Goal: Task Accomplishment & Management: Manage account settings

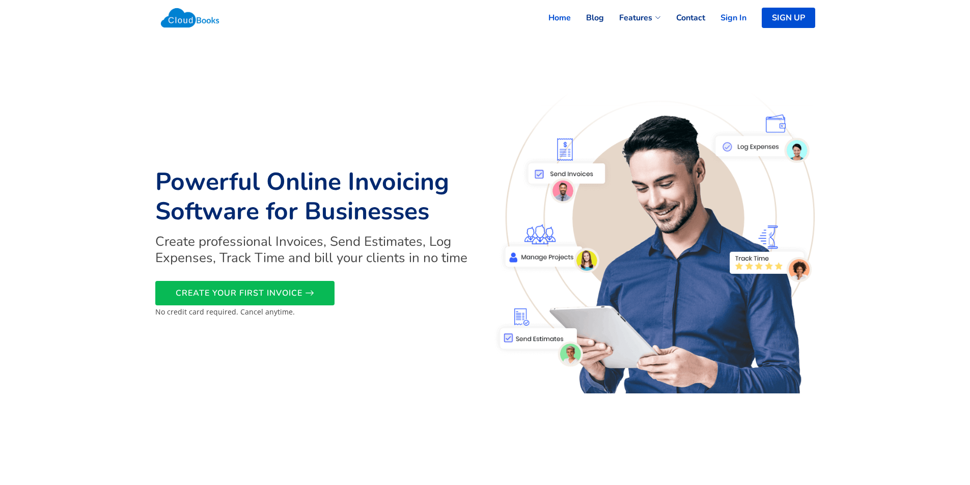
click at [737, 17] on link "Sign In" at bounding box center [725, 18] width 41 height 22
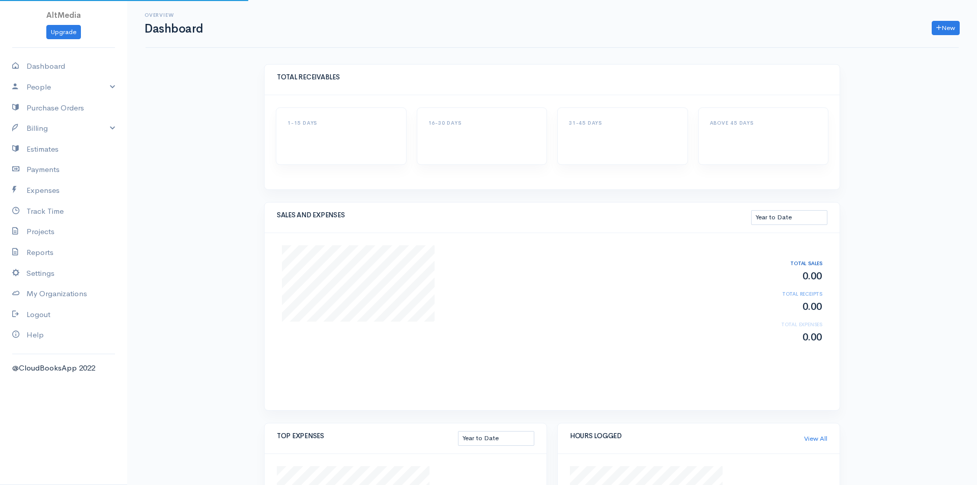
select select "thistoyear"
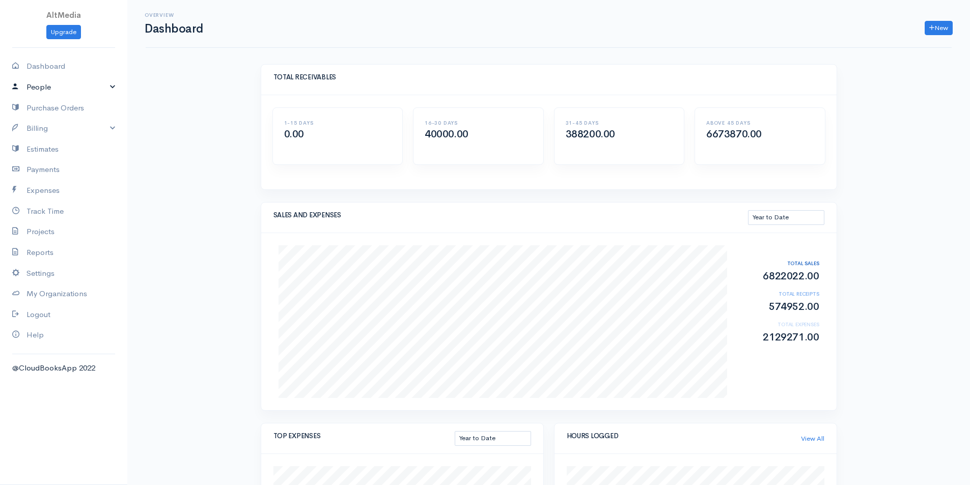
click at [109, 89] on link "People" at bounding box center [63, 87] width 127 height 21
click at [43, 140] on link "Staff Users" at bounding box center [63, 143] width 127 height 18
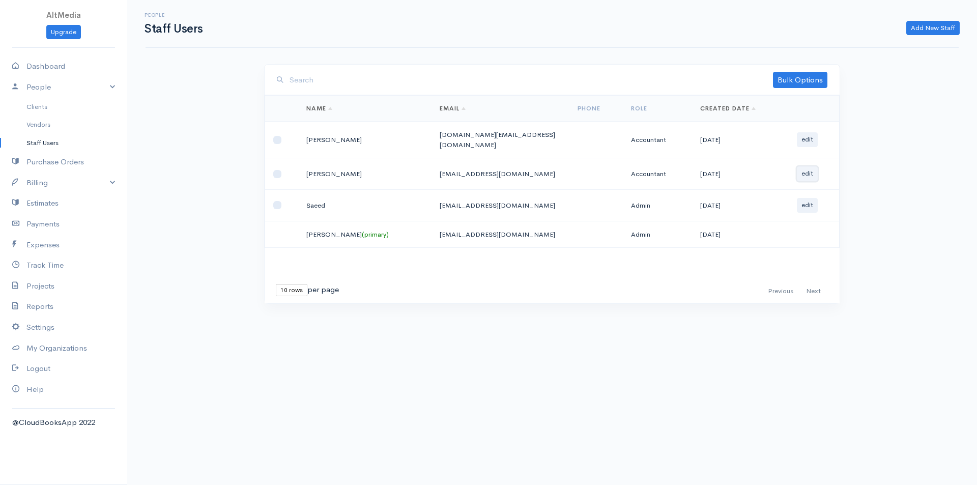
click at [805, 170] on button "edit" at bounding box center [807, 173] width 21 height 15
select select "8"
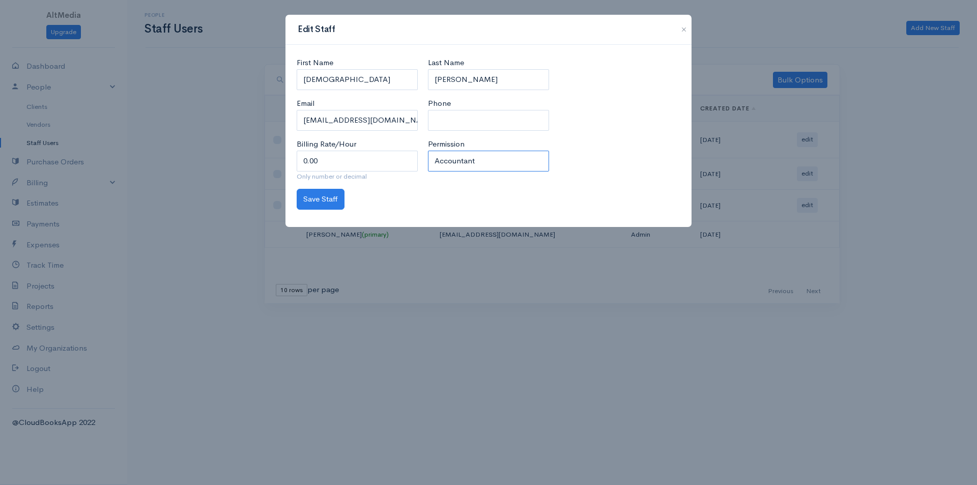
click at [449, 166] on select "Select Regular user Project manager Accountant Admin" at bounding box center [488, 161] width 121 height 21
click at [312, 198] on button "Save Staff" at bounding box center [321, 199] width 48 height 21
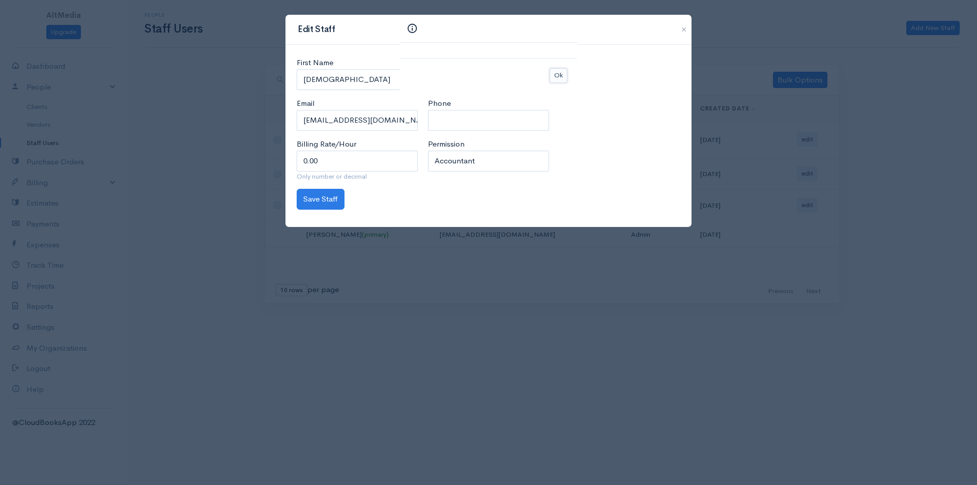
click at [562, 78] on button "Ok" at bounding box center [559, 75] width 18 height 15
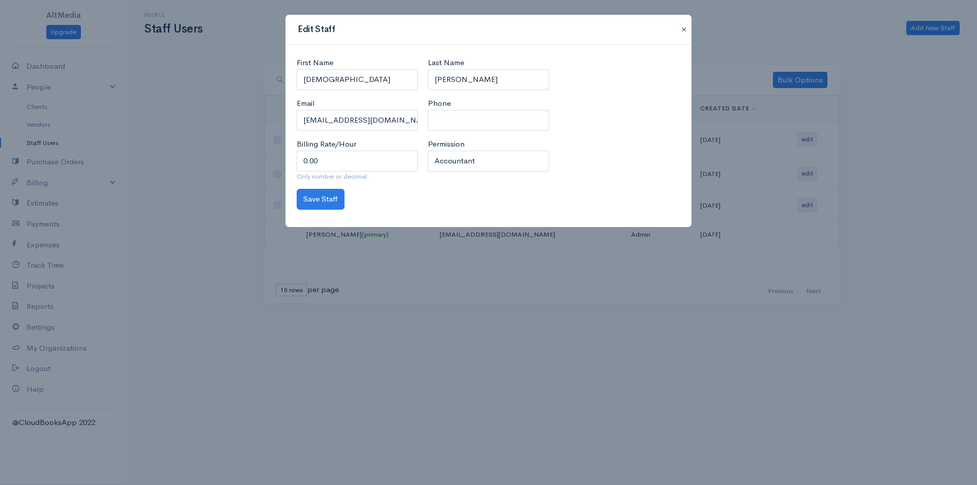
click at [687, 30] on button "button" at bounding box center [684, 29] width 16 height 12
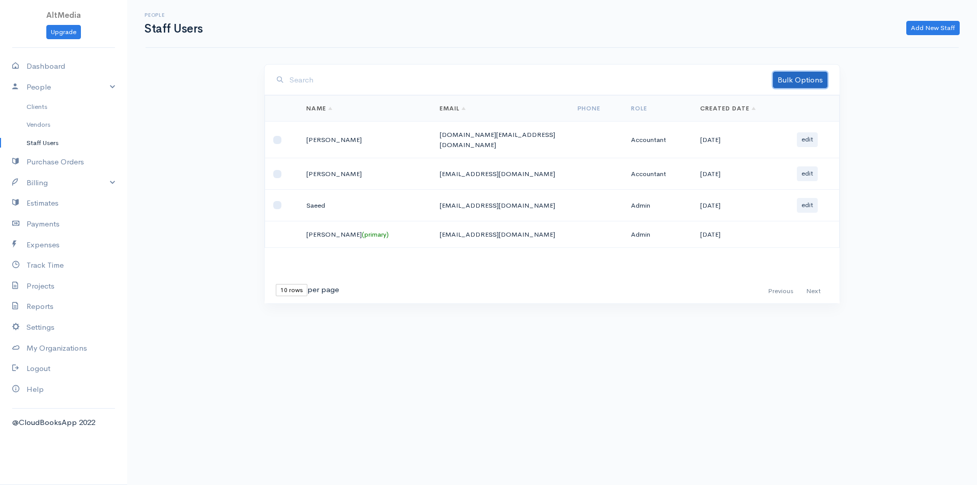
click at [803, 88] on link "Bulk Options" at bounding box center [800, 80] width 54 height 16
click at [278, 176] on td at bounding box center [282, 174] width 34 height 32
click at [278, 170] on input "checkbox" at bounding box center [277, 174] width 8 height 8
checkbox input "true"
click at [779, 84] on link "Bulk Options" at bounding box center [800, 80] width 54 height 16
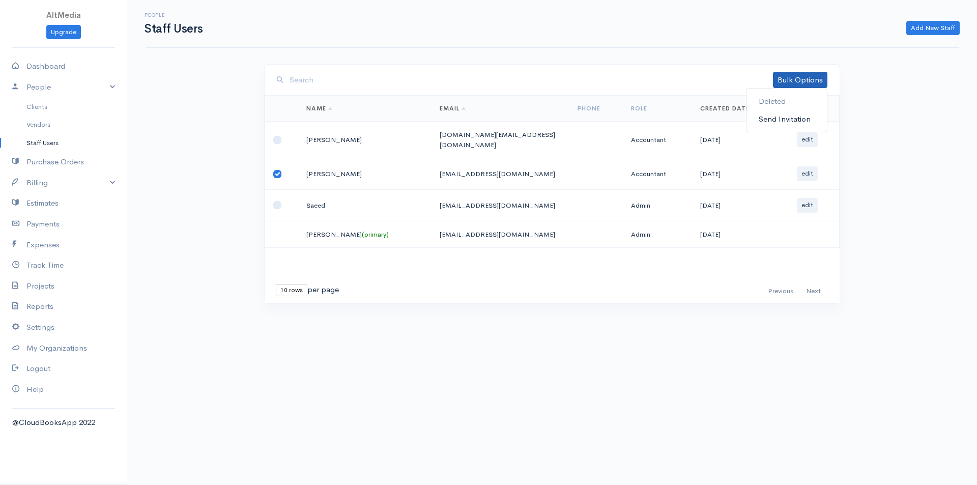
click at [794, 119] on link "Send Invitation" at bounding box center [787, 119] width 80 height 18
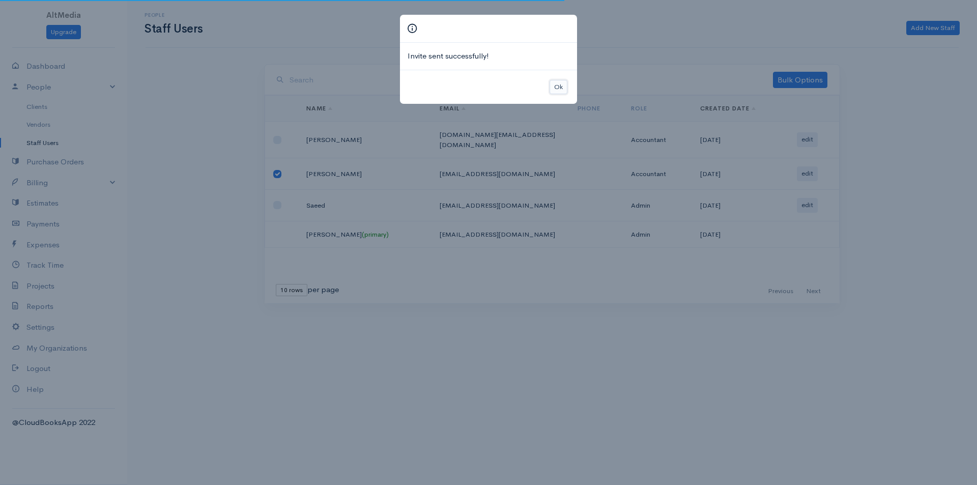
click at [557, 91] on button "Ok" at bounding box center [559, 87] width 18 height 15
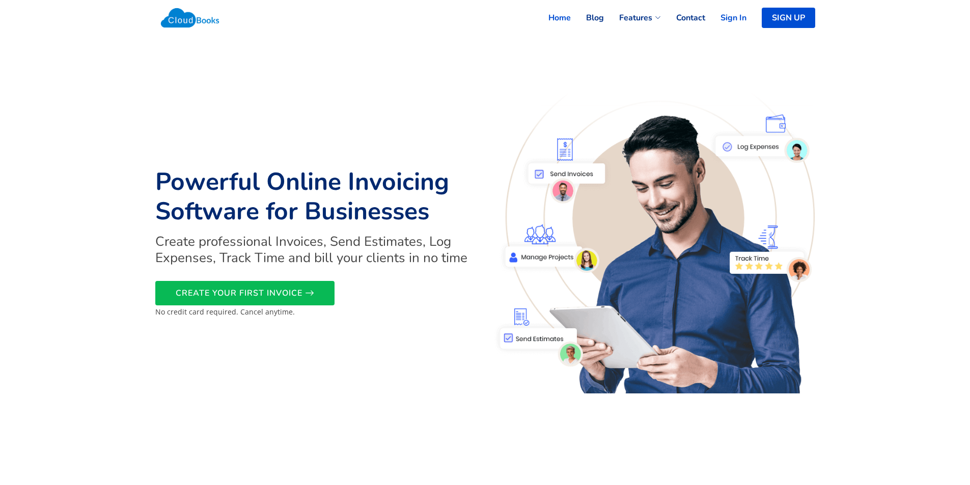
click at [741, 12] on link "Sign In" at bounding box center [725, 18] width 41 height 22
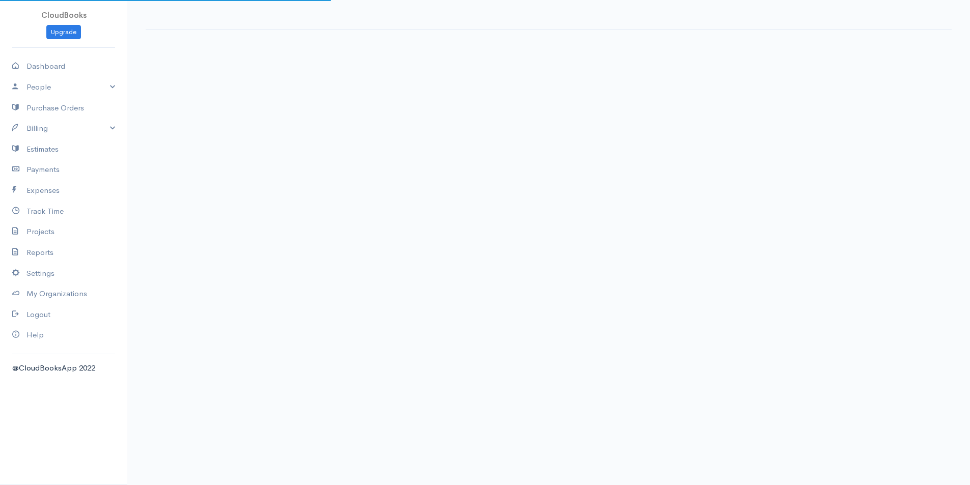
select select "thistoyear"
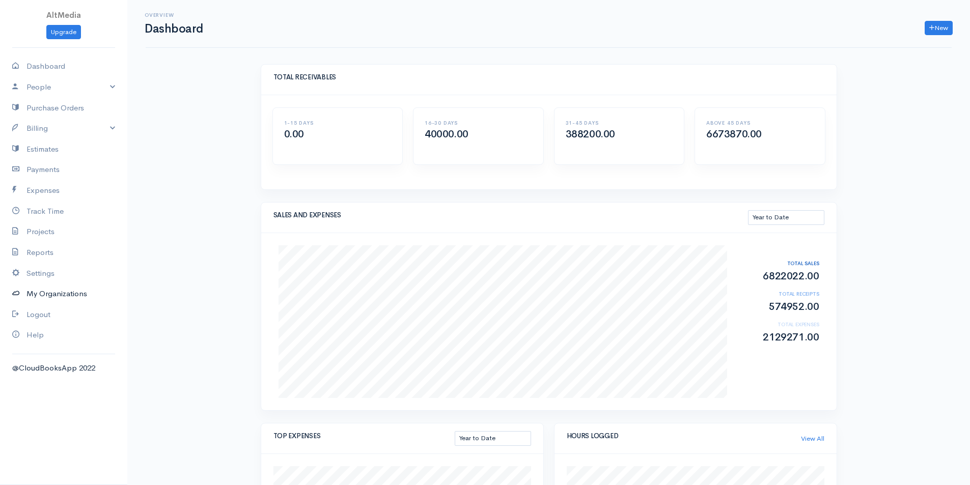
click at [55, 295] on link "My Organizations" at bounding box center [63, 294] width 127 height 21
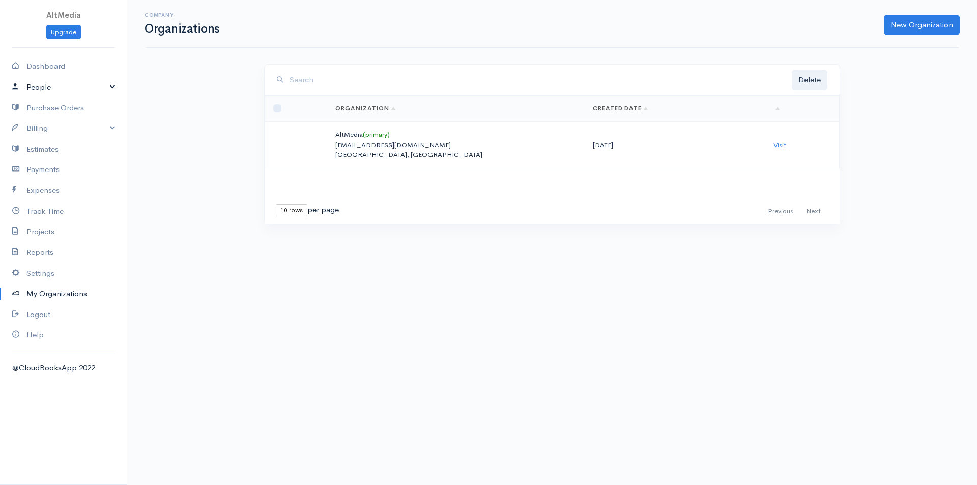
click at [90, 91] on link "People" at bounding box center [63, 87] width 127 height 21
click at [39, 144] on link "Staff Users" at bounding box center [63, 143] width 127 height 18
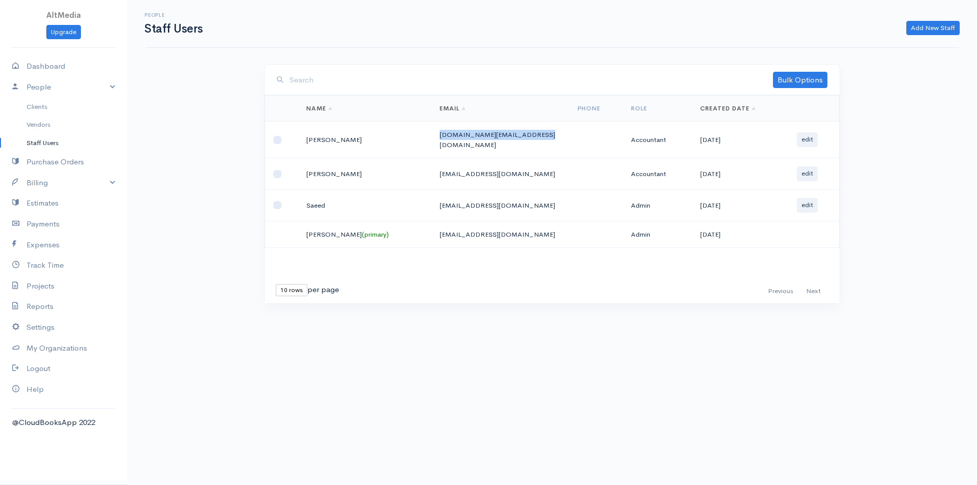
drag, startPoint x: 518, startPoint y: 139, endPoint x: 405, endPoint y: 130, distance: 112.9
click at [432, 130] on td "shahtrade.services@gmail.com" at bounding box center [500, 140] width 137 height 37
copy td "shahtrade.services@gmail.com"
click at [275, 170] on input "checkbox" at bounding box center [277, 174] width 8 height 8
checkbox input "true"
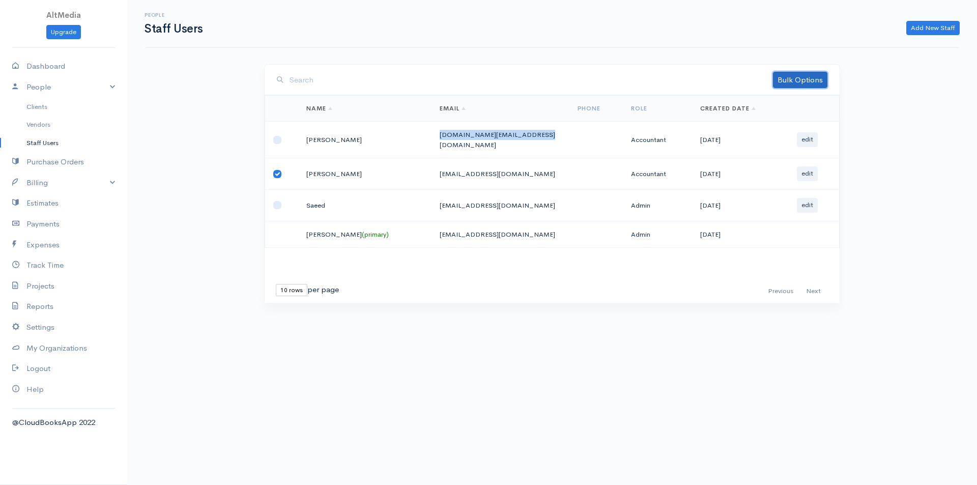
click at [784, 82] on link "Bulk Options" at bounding box center [800, 80] width 54 height 16
click at [773, 102] on link "Deleted" at bounding box center [787, 102] width 80 height 18
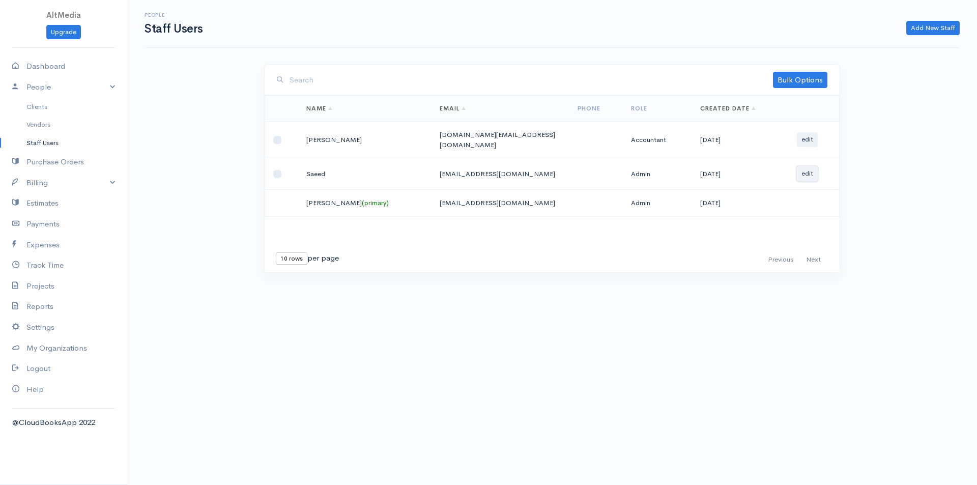
click at [800, 167] on button "edit" at bounding box center [807, 173] width 21 height 15
select select "1,2,3,4,5,6,7,8,9,10,11"
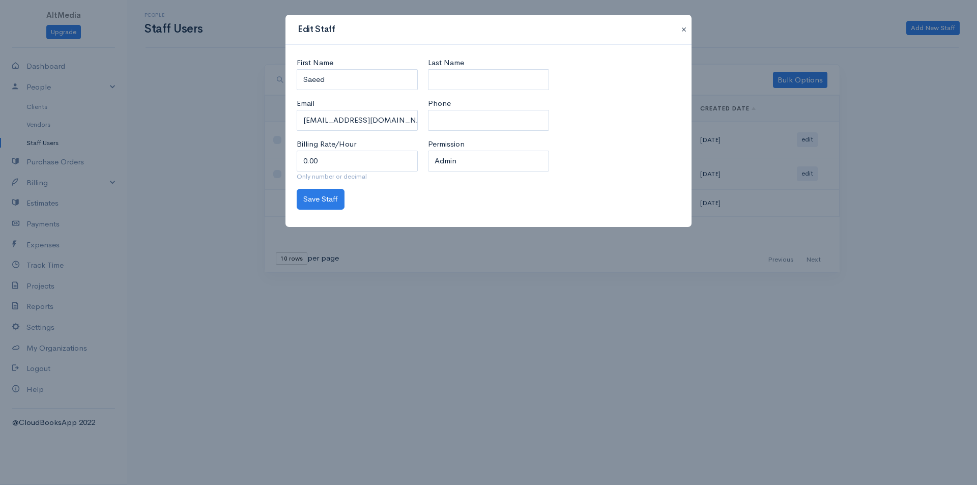
click at [685, 33] on button "button" at bounding box center [684, 29] width 16 height 12
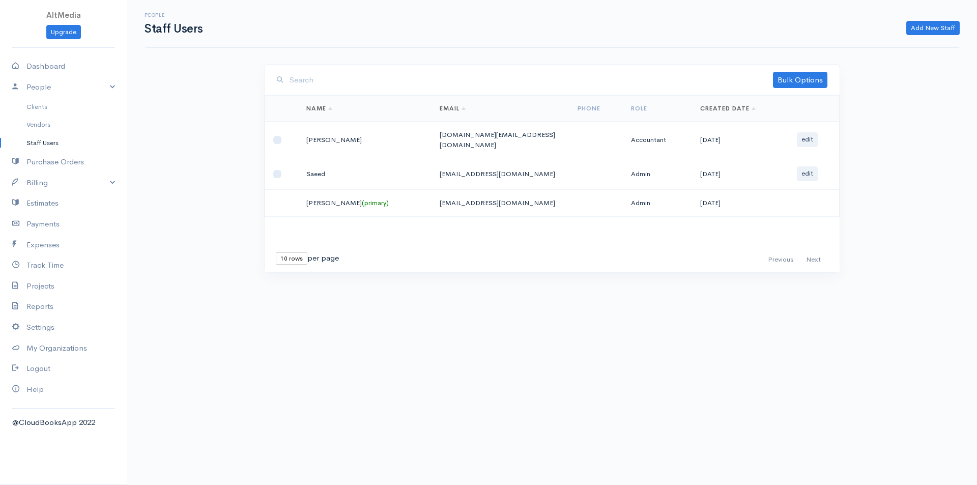
click at [50, 140] on link "Staff Users" at bounding box center [63, 143] width 127 height 18
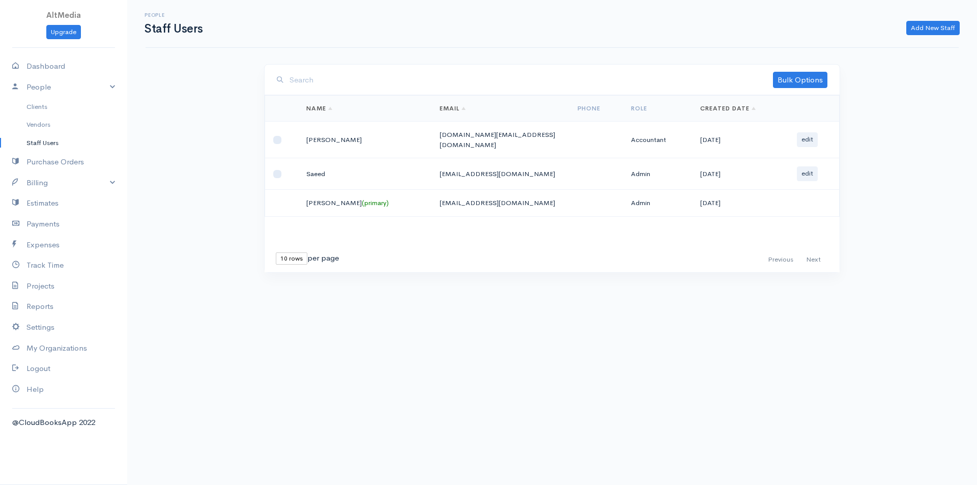
click at [50, 140] on link "Staff Users" at bounding box center [63, 143] width 127 height 18
click at [928, 33] on link "Add New Staff" at bounding box center [933, 28] width 53 height 15
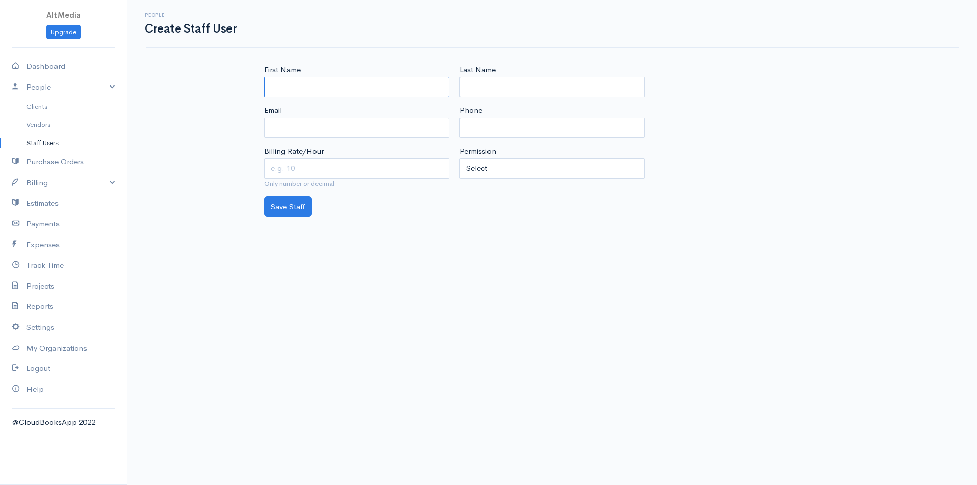
click at [332, 94] on input "First Name" at bounding box center [356, 87] width 185 height 21
type input "Muhammad"
click at [582, 90] on input "Last Name" at bounding box center [552, 87] width 185 height 21
type input "Ali"
click at [403, 132] on input "Email" at bounding box center [356, 128] width 185 height 21
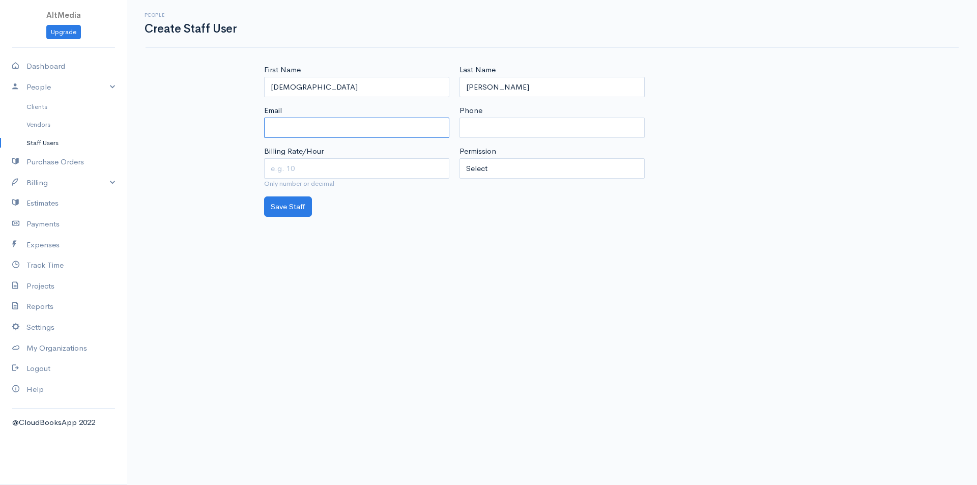
type input "accounts@altmedia.pk"
click at [533, 173] on select "Select Regular user Project manager Accountant Admin" at bounding box center [552, 168] width 185 height 21
click at [460, 158] on select "Select Regular user Project manager Accountant Admin" at bounding box center [552, 168] width 185 height 21
click at [625, 165] on select "Select Regular user Project manager Accountant Admin" at bounding box center [552, 168] width 185 height 21
click at [460, 158] on select "Select Regular user Project manager Accountant Admin" at bounding box center [552, 168] width 185 height 21
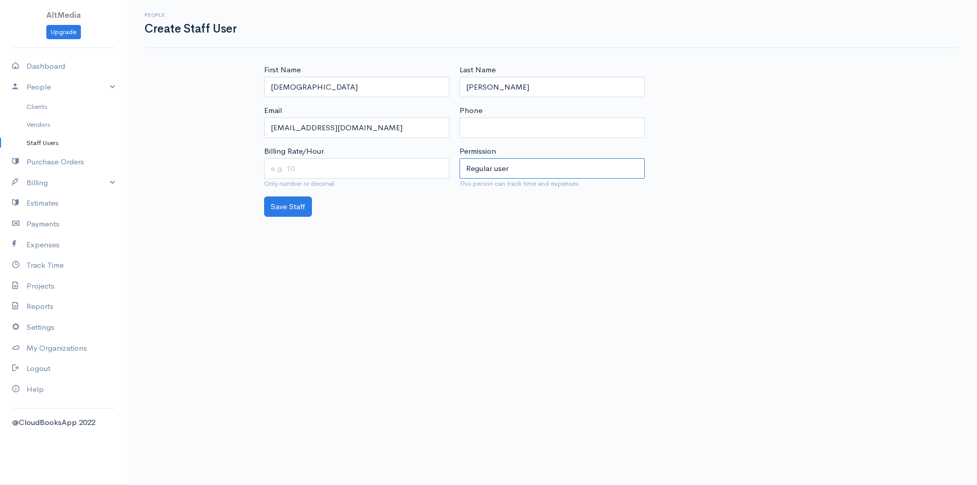
click at [642, 164] on select "Select Regular user Project manager Accountant Admin" at bounding box center [552, 168] width 185 height 21
click at [460, 158] on select "Select Regular user Project manager Accountant Admin" at bounding box center [552, 168] width 185 height 21
click at [598, 168] on select "Select Regular user Project manager Accountant Admin" at bounding box center [552, 168] width 185 height 21
click at [460, 158] on select "Select Regular user Project manager Accountant Admin" at bounding box center [552, 168] width 185 height 21
click at [576, 164] on select "Select Regular user Project manager Accountant Admin" at bounding box center [552, 168] width 185 height 21
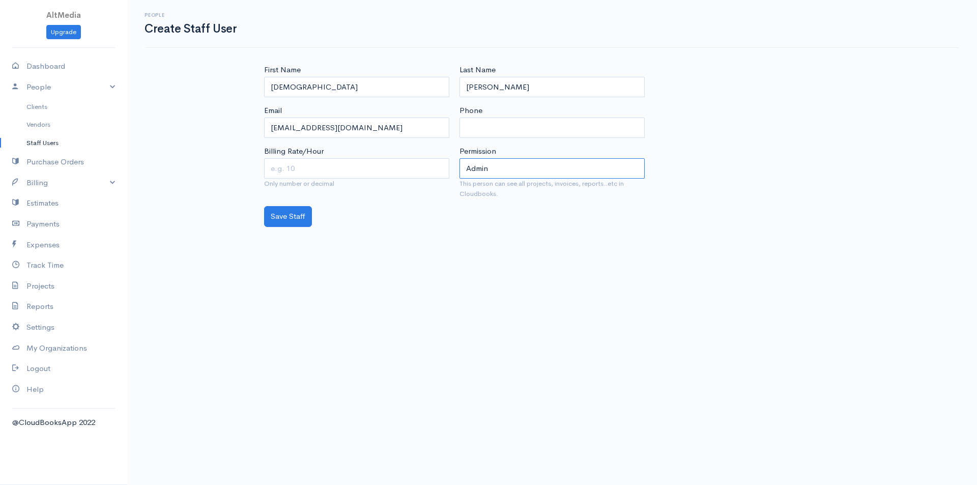
select select "8"
click at [460, 158] on select "Select Regular user Project manager Accountant Admin" at bounding box center [552, 168] width 185 height 21
click at [288, 207] on button "Save Staff" at bounding box center [288, 206] width 48 height 21
click at [61, 143] on link "Staff Users" at bounding box center [63, 143] width 127 height 18
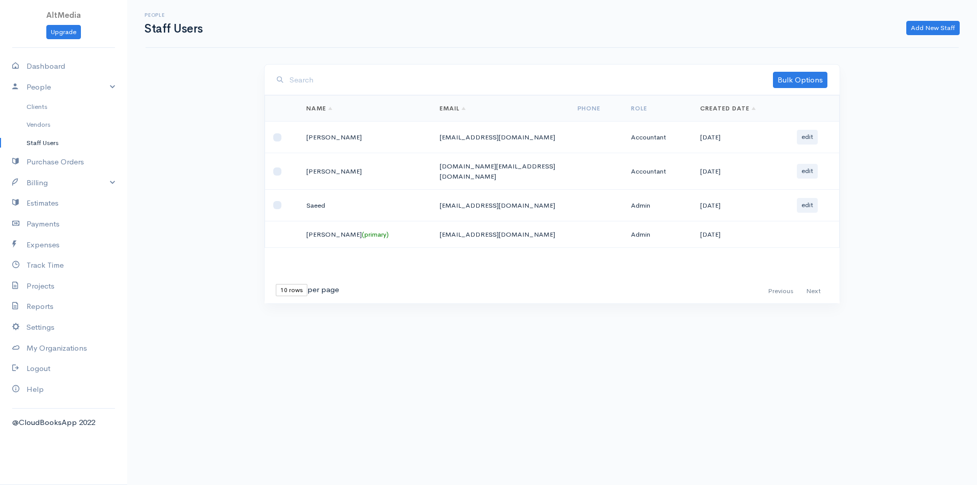
click at [277, 142] on td at bounding box center [282, 138] width 34 height 32
click at [275, 137] on input "checkbox" at bounding box center [277, 137] width 8 height 8
checkbox input "true"
click at [807, 80] on link "Bulk Options" at bounding box center [800, 80] width 54 height 16
click at [782, 115] on link "Send Invitation" at bounding box center [787, 119] width 80 height 18
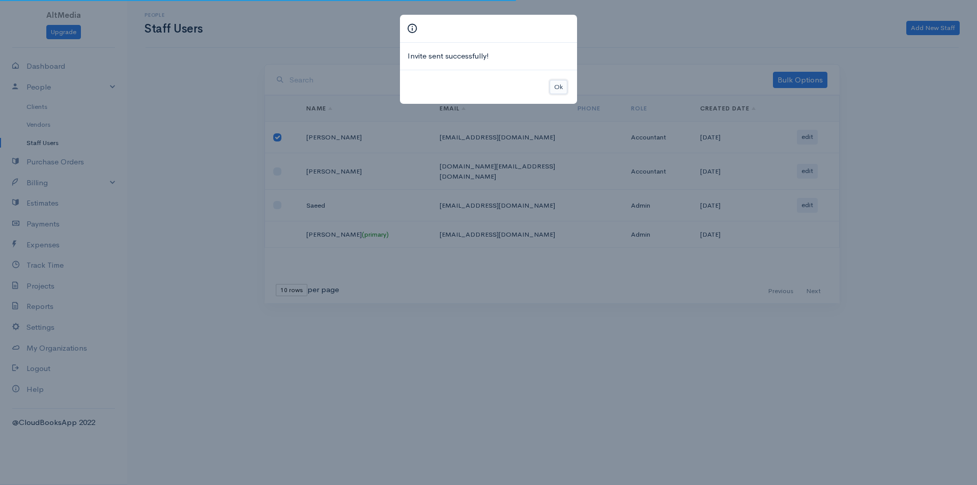
click at [562, 87] on button "Ok" at bounding box center [559, 87] width 18 height 15
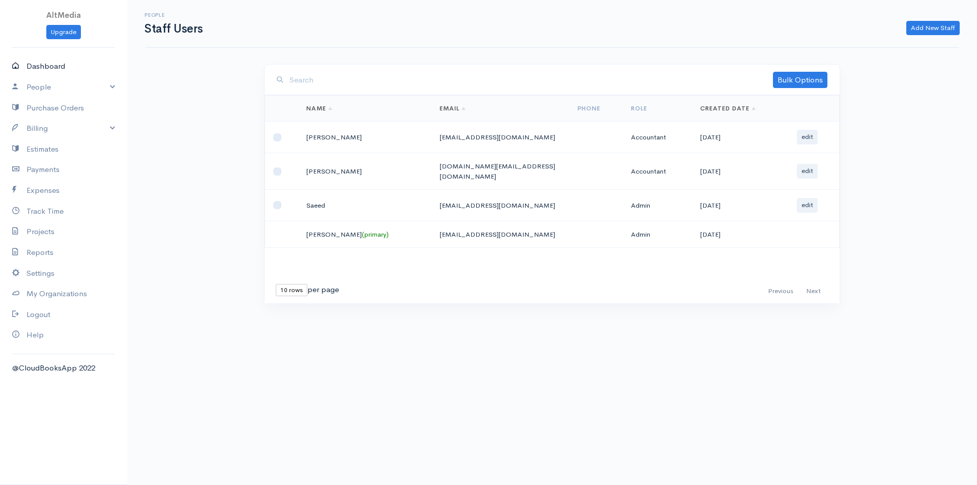
click at [64, 58] on link "Dashboard" at bounding box center [63, 66] width 127 height 21
select select "thistoyear"
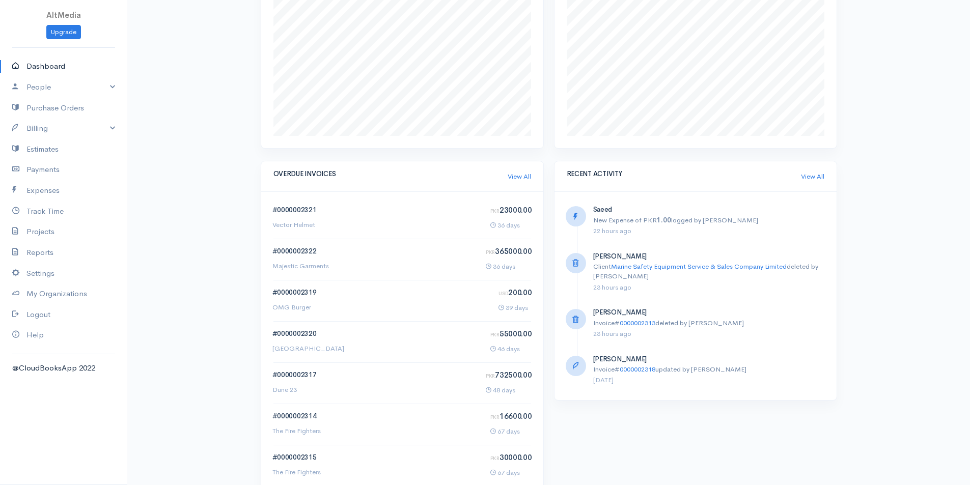
scroll to position [503, 0]
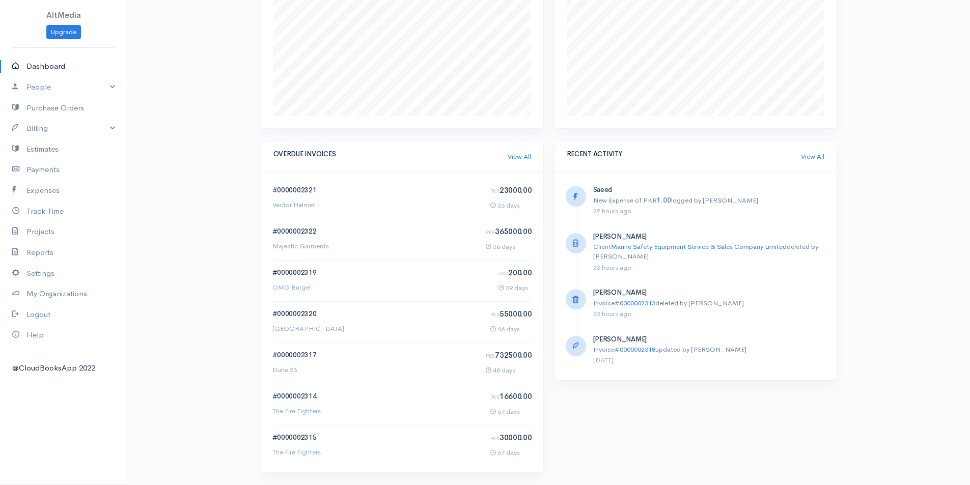
click at [821, 166] on div "RECENT ACTIVITY View All" at bounding box center [695, 157] width 282 height 31
click at [808, 162] on div "RECENT ACTIVITY View All" at bounding box center [695, 157] width 282 height 31
click at [808, 158] on link "View All" at bounding box center [812, 157] width 23 height 10
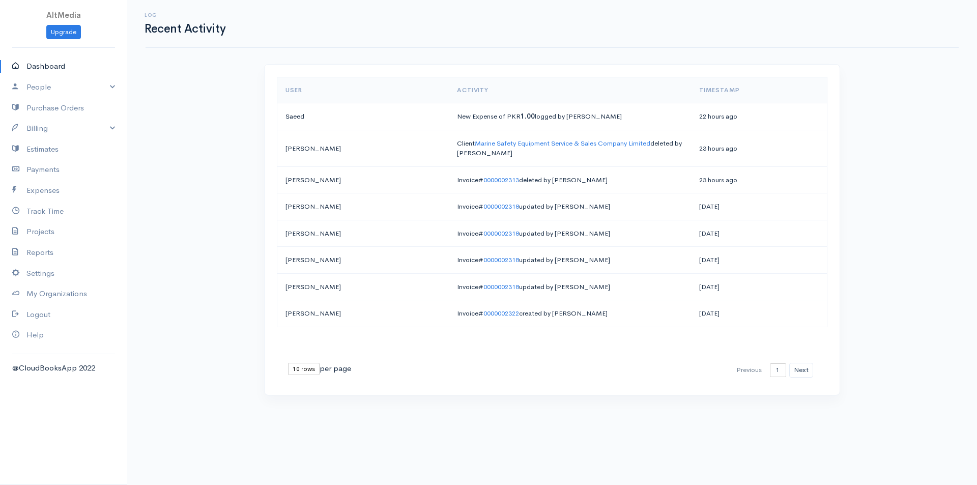
click at [711, 200] on td "[DATE]" at bounding box center [759, 206] width 136 height 27
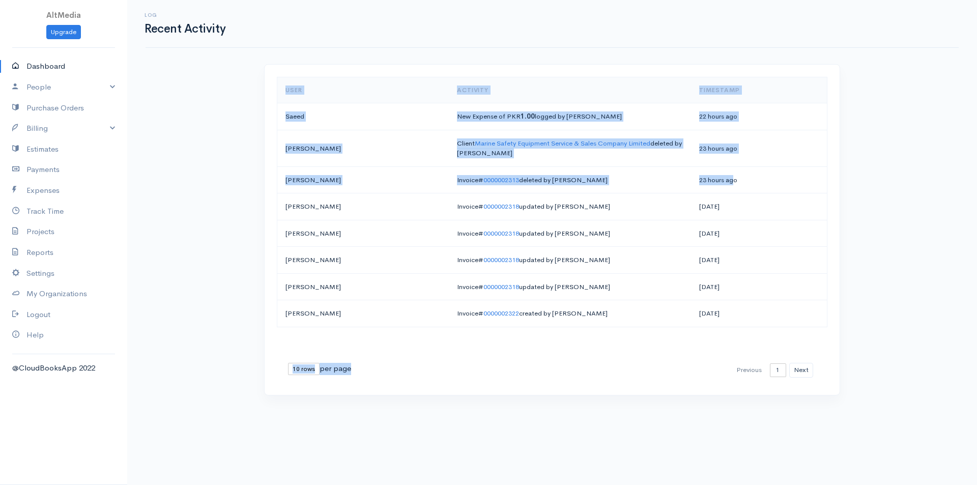
drag, startPoint x: 730, startPoint y: 181, endPoint x: 266, endPoint y: 125, distance: 467.6
click at [266, 125] on div "Loading ... First Previous 1 2 3 4 5 6 7 8 9 10 11 12 13 14 15 16 17 18 19 20 2…" at bounding box center [552, 230] width 575 height 330
click at [471, 118] on td "New Expense of PKR 1.00 logged by Saeed" at bounding box center [570, 116] width 243 height 27
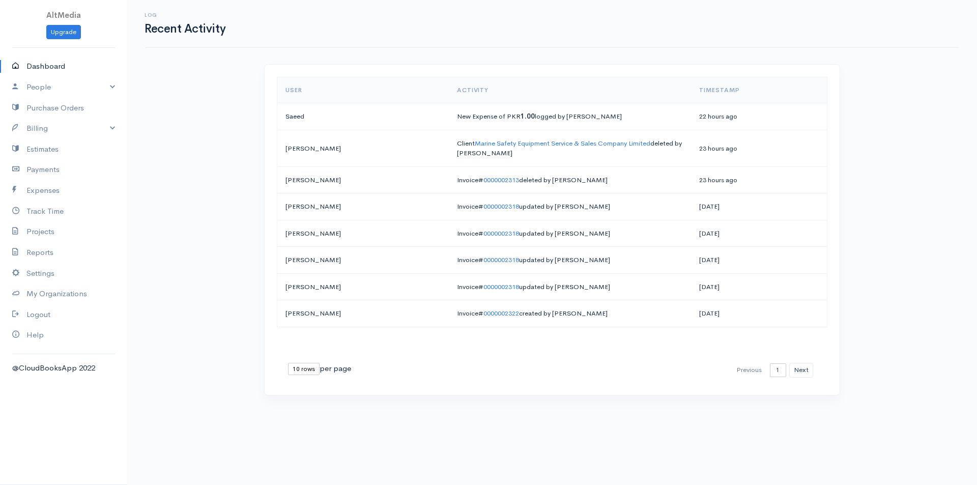
click at [41, 70] on link "Dashboard" at bounding box center [63, 66] width 127 height 21
select select "thistoyear"
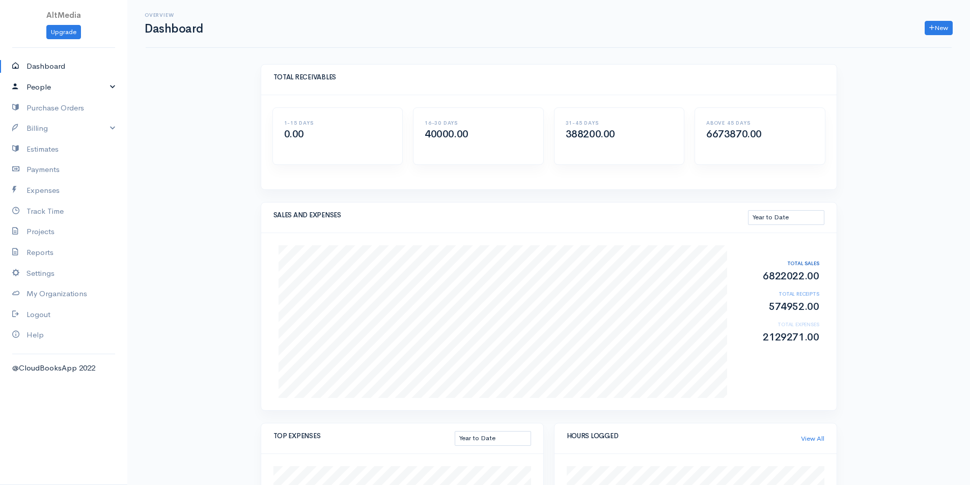
click at [110, 79] on link "People" at bounding box center [63, 87] width 127 height 21
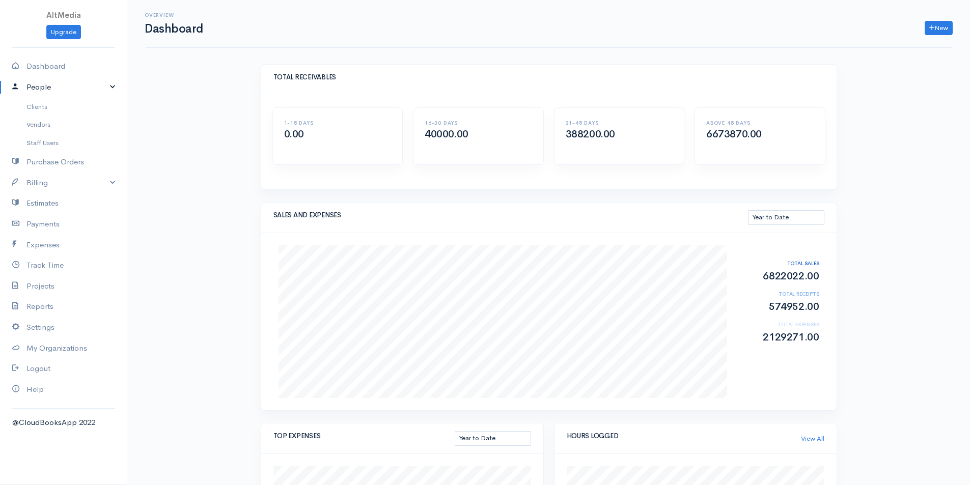
click at [110, 79] on link "People" at bounding box center [63, 87] width 127 height 21
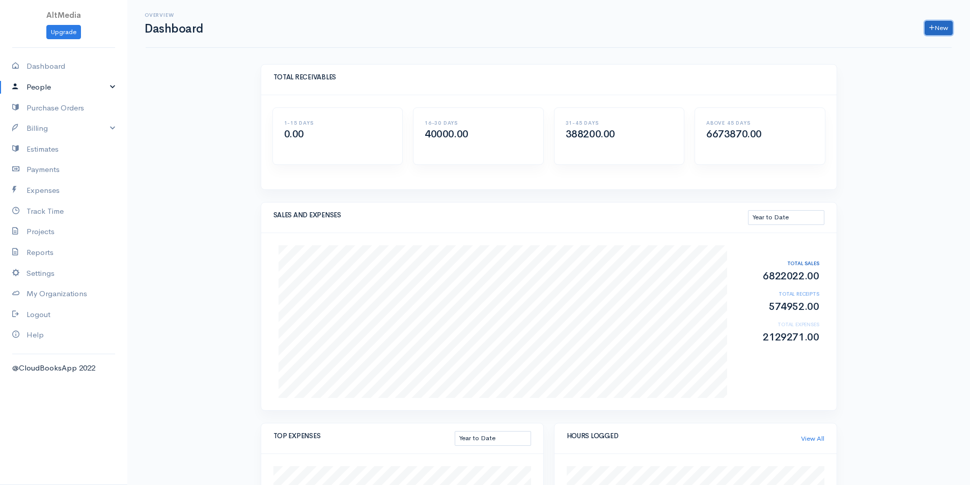
click at [937, 34] on link "New" at bounding box center [938, 28] width 28 height 15
click at [898, 86] on link "Quote" at bounding box center [913, 84] width 80 height 18
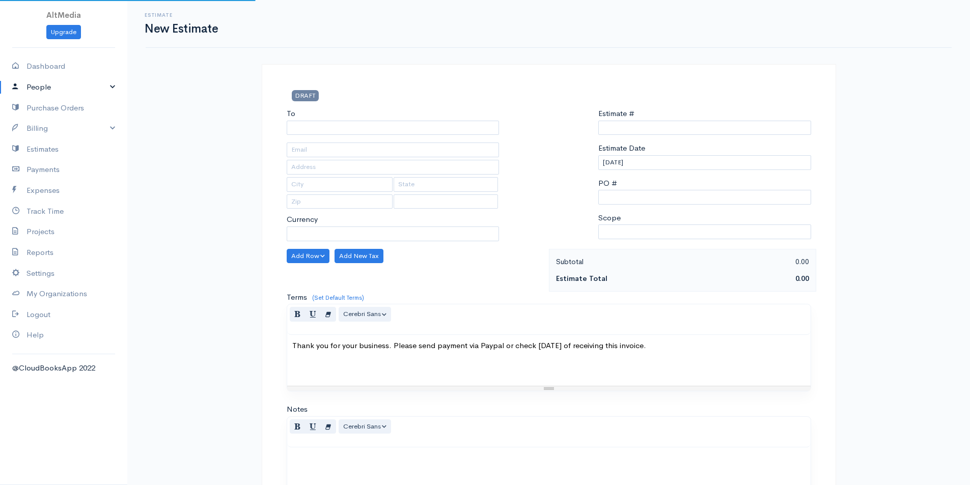
type input "0000000001"
select select "Pakistan"
select select "PKR"
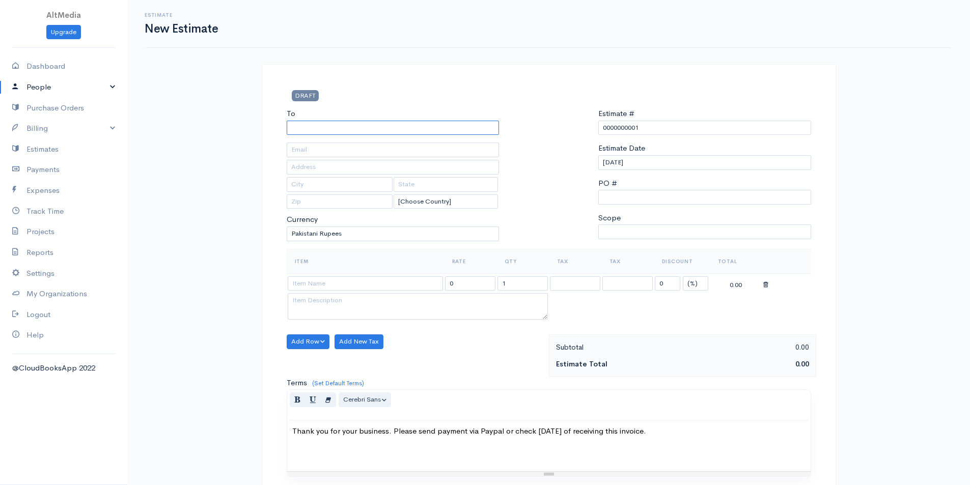
drag, startPoint x: 426, startPoint y: 121, endPoint x: 431, endPoint y: 123, distance: 5.3
click at [431, 123] on input "To" at bounding box center [393, 128] width 213 height 15
type input "Crystal Enterprises"
click at [450, 149] on body "AltMedia Upgrade Dashboard People Clients Vendors Staff Users Purchase Orders B…" at bounding box center [485, 329] width 970 height 658
type input "crystal.enterprises.khi@gmail.com"
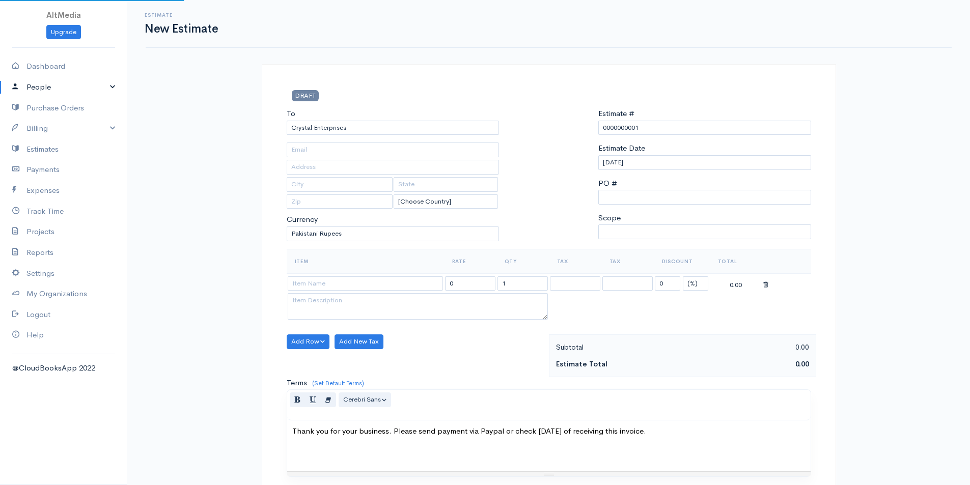
type input "Office No. 301, 3rd Floor, Building # 1C/2, 6th Zamzama Commercial Lane, DHA, P…"
type input "Karachi"
type input "Sindh"
click at [87, 128] on link "Billing" at bounding box center [63, 128] width 127 height 21
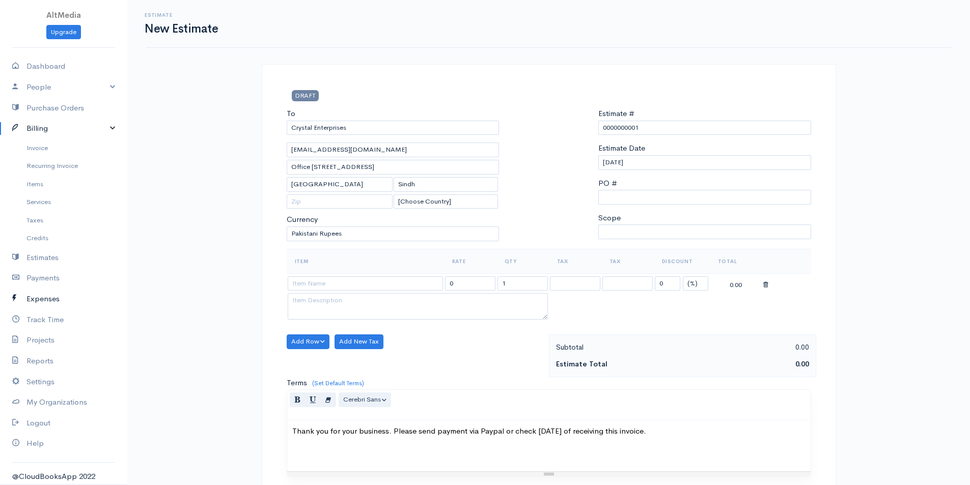
click at [54, 302] on link "Expenses" at bounding box center [63, 299] width 127 height 21
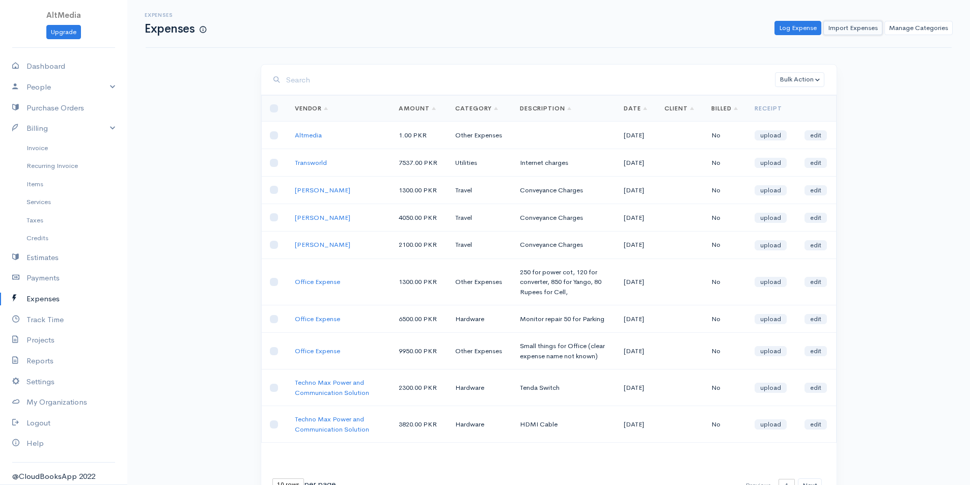
click at [868, 33] on link "Import Expenses" at bounding box center [852, 28] width 59 height 15
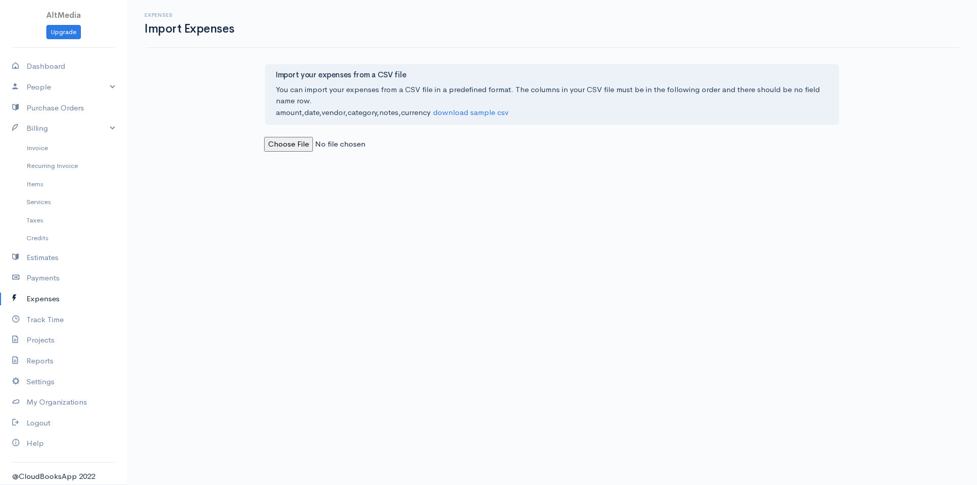
click at [57, 302] on link "Expenses" at bounding box center [63, 299] width 127 height 21
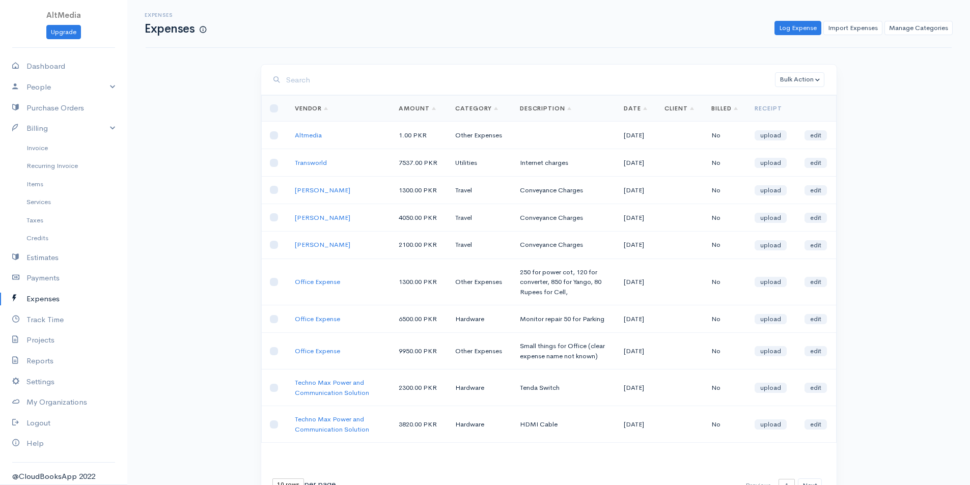
click at [805, 88] on div "Bulk Action Delete Convert to Invoice" at bounding box center [548, 80] width 575 height 31
click at [805, 83] on button "Bulk Action" at bounding box center [799, 79] width 49 height 15
click at [635, 170] on td "08-02-2025" at bounding box center [635, 162] width 41 height 27
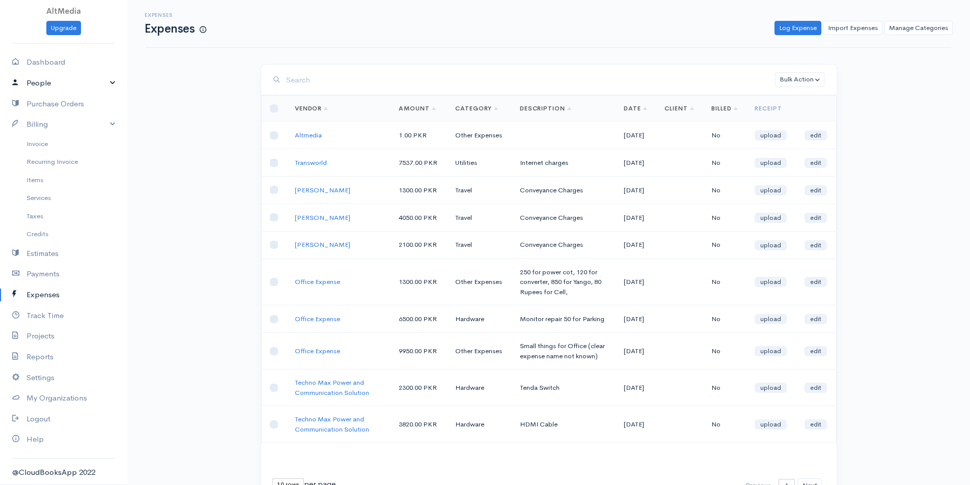
click at [105, 82] on link "People" at bounding box center [63, 83] width 127 height 21
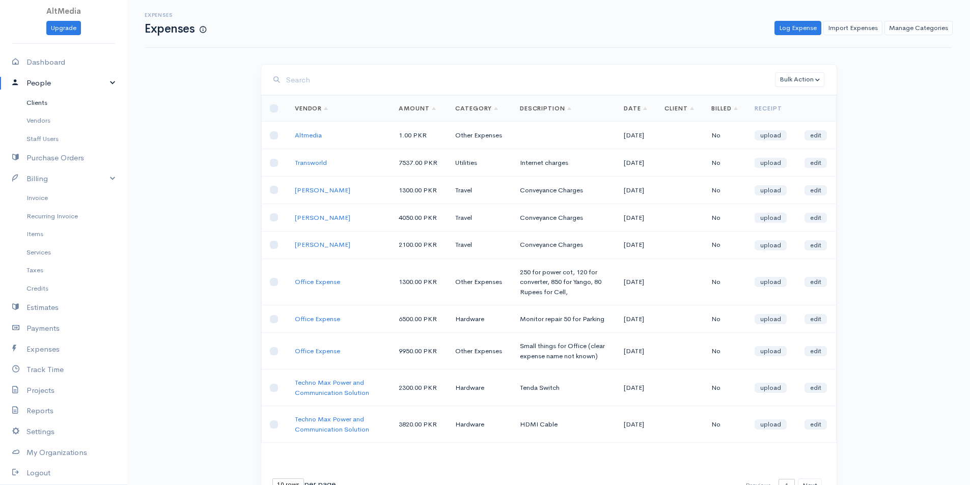
click at [39, 103] on link "Clients" at bounding box center [63, 103] width 127 height 18
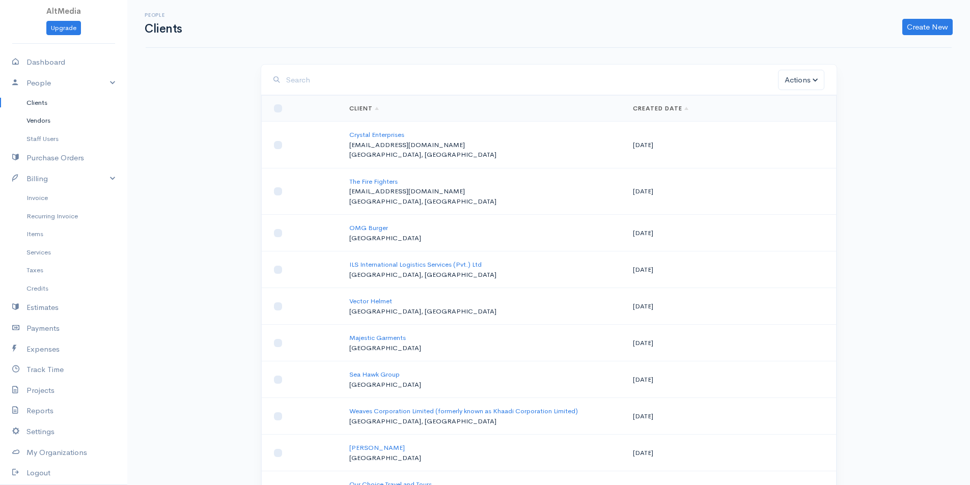
click at [45, 129] on link "Vendors" at bounding box center [63, 120] width 127 height 18
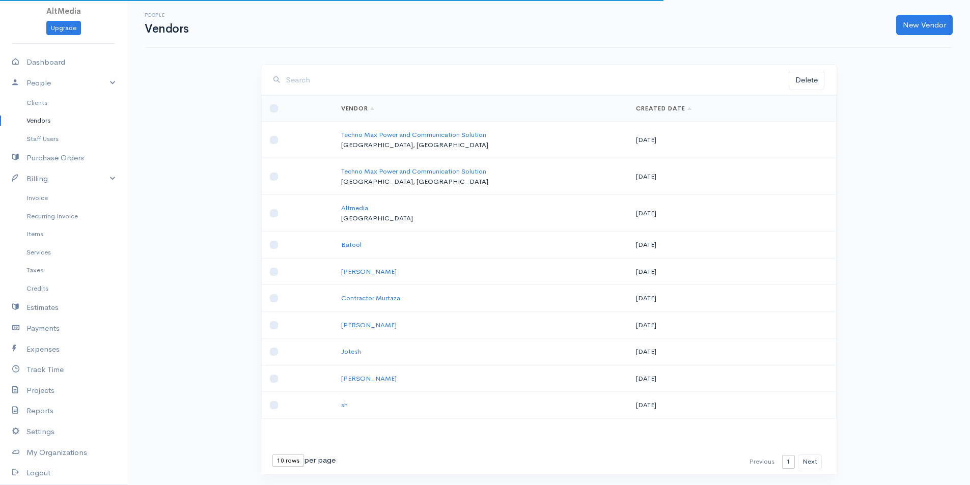
click at [42, 119] on link "Vendors" at bounding box center [63, 120] width 127 height 18
click at [53, 144] on link "Staff Users" at bounding box center [63, 139] width 127 height 18
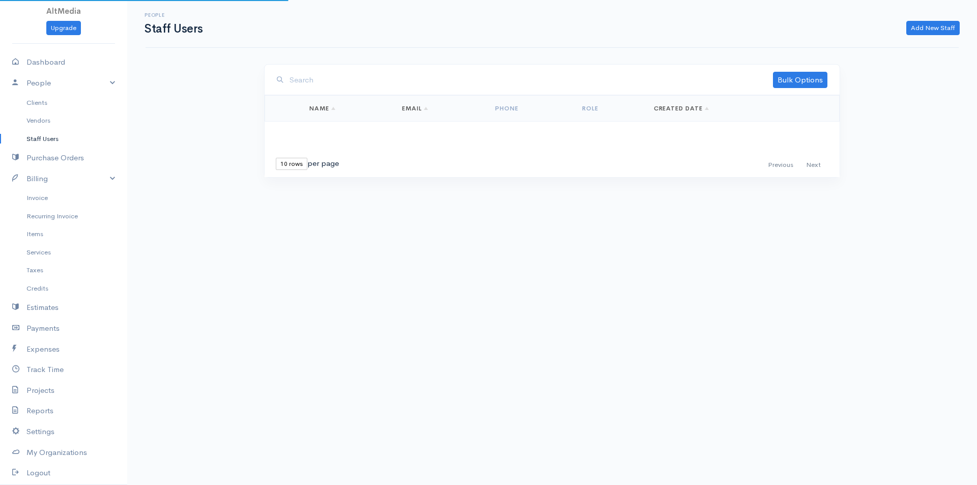
click at [53, 144] on link "Staff Users" at bounding box center [63, 139] width 127 height 18
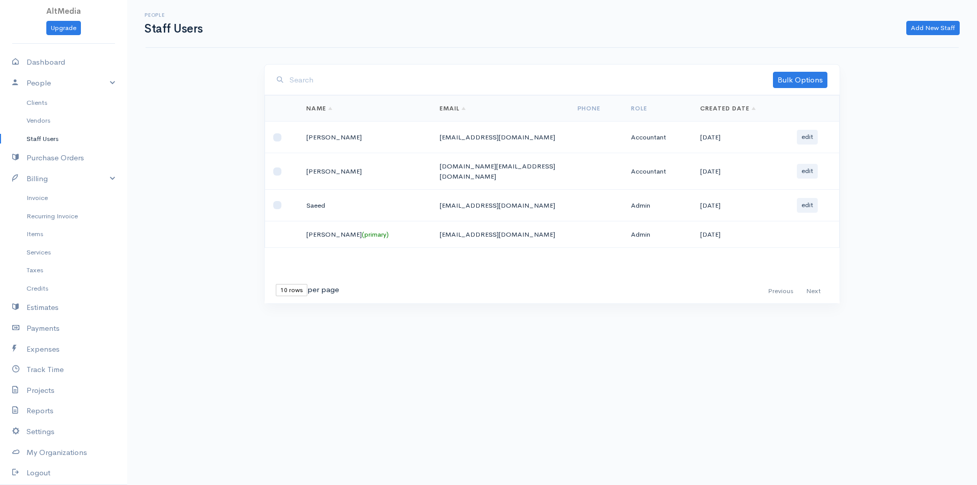
click at [436, 134] on td "accounts@altmedia.pk" at bounding box center [500, 138] width 137 height 32
click at [471, 171] on td "shahtrade.services@gmail.com" at bounding box center [500, 171] width 137 height 37
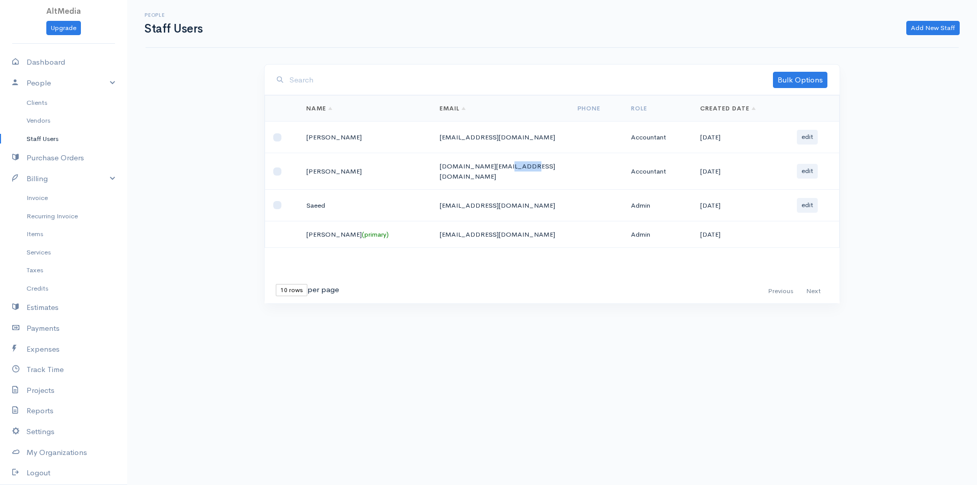
click at [474, 172] on td "shahtrade.services@gmail.com" at bounding box center [500, 171] width 137 height 37
click at [471, 170] on td "shahtrade.services@gmail.com" at bounding box center [500, 171] width 137 height 37
drag, startPoint x: 416, startPoint y: 139, endPoint x: 469, endPoint y: 148, distance: 53.7
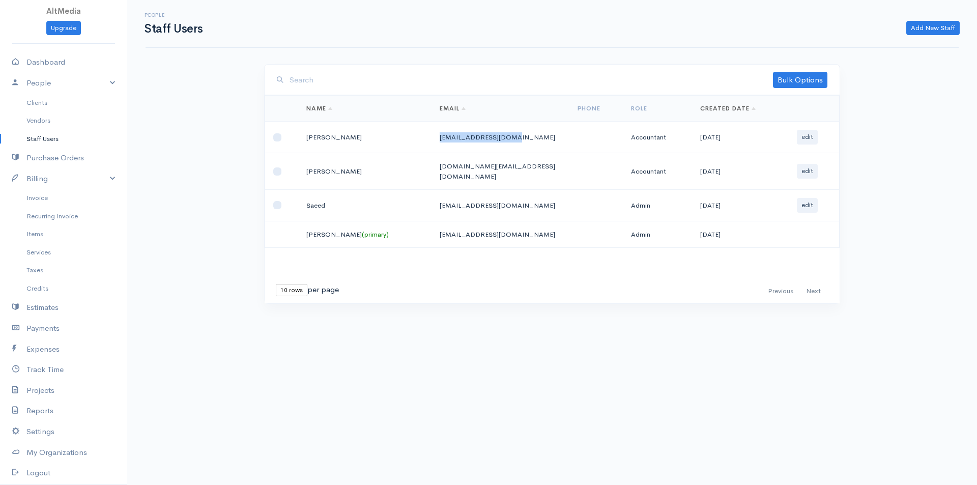
click at [492, 136] on td "accounts@altmedia.pk" at bounding box center [500, 138] width 137 height 32
drag, startPoint x: 415, startPoint y: 170, endPoint x: 505, endPoint y: 180, distance: 90.6
click at [505, 180] on td "shahtrade.services@gmail.com" at bounding box center [500, 171] width 137 height 37
click at [505, 177] on td "shahtrade.services@gmail.com" at bounding box center [500, 171] width 137 height 37
drag, startPoint x: 512, startPoint y: 171, endPoint x: 400, endPoint y: 168, distance: 112.0
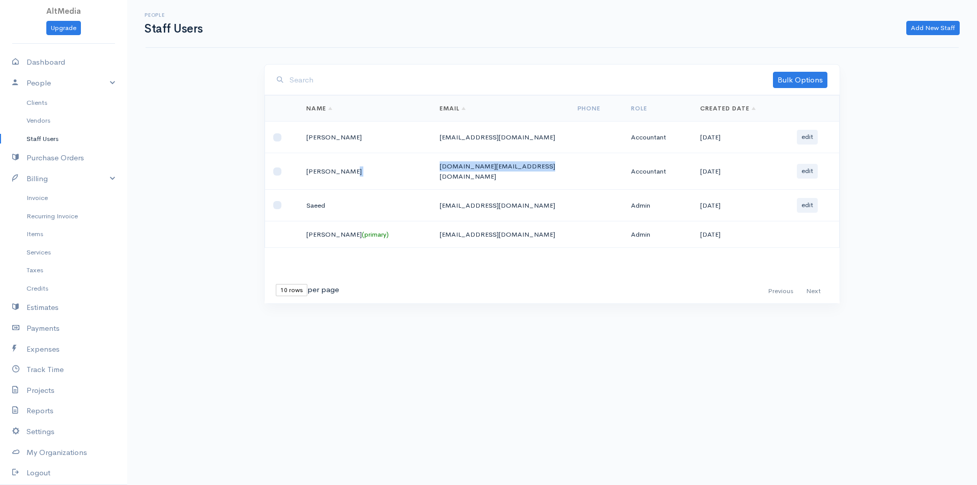
click at [400, 168] on tr "Muhammad Ali shahtrade.services@gmail.com Accountant 14-03-2025 edit" at bounding box center [552, 171] width 575 height 37
drag, startPoint x: 418, startPoint y: 139, endPoint x: 471, endPoint y: 145, distance: 53.3
click at [471, 145] on td "accounts@altmedia.pk" at bounding box center [500, 138] width 137 height 32
click at [474, 142] on td "accounts@altmedia.pk" at bounding box center [500, 138] width 137 height 32
click at [469, 139] on td "accounts@altmedia.pk" at bounding box center [500, 138] width 137 height 32
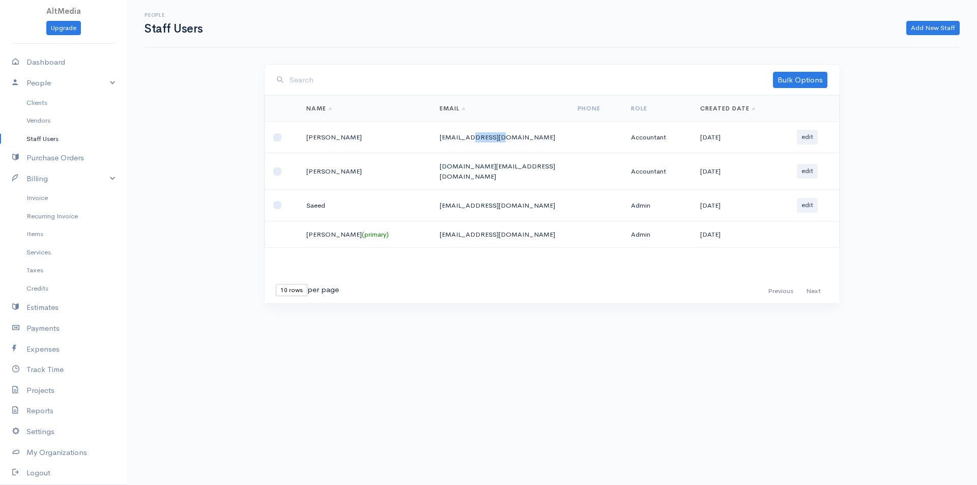
click at [469, 139] on td "accounts@altmedia.pk" at bounding box center [500, 138] width 137 height 32
click at [277, 138] on input "checkbox" at bounding box center [277, 137] width 8 height 8
checkbox input "true"
click at [278, 167] on input "checkbox" at bounding box center [277, 171] width 8 height 8
checkbox input "true"
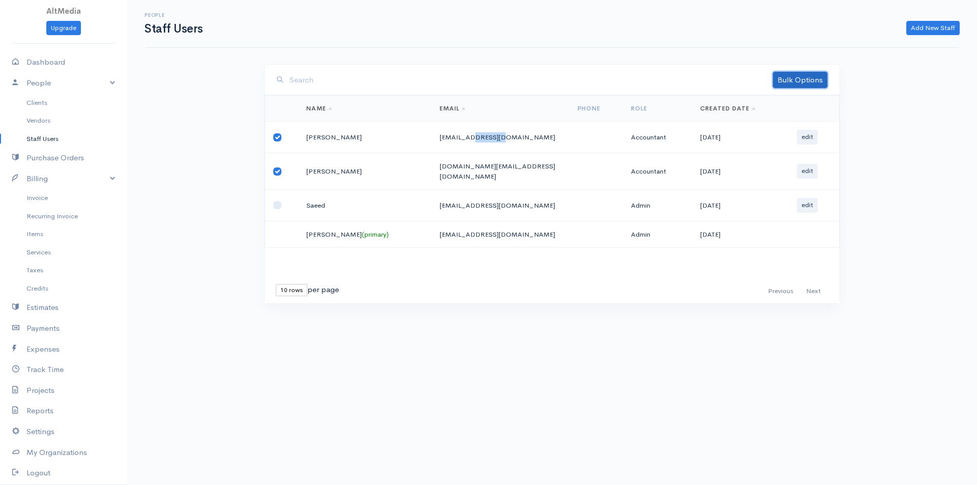
click at [820, 77] on link "Bulk Options" at bounding box center [800, 80] width 54 height 16
click at [794, 103] on link "Deleted" at bounding box center [787, 102] width 80 height 18
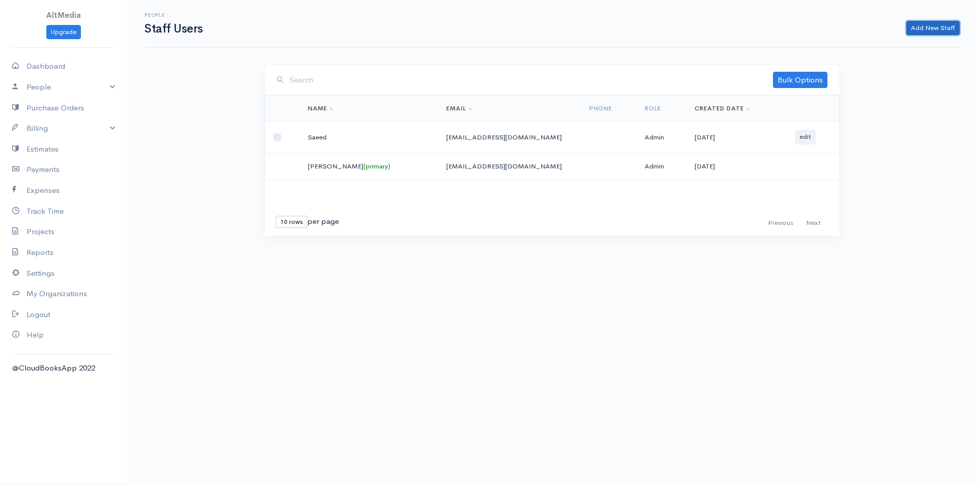
click at [941, 27] on link "Add New Staff" at bounding box center [933, 28] width 53 height 15
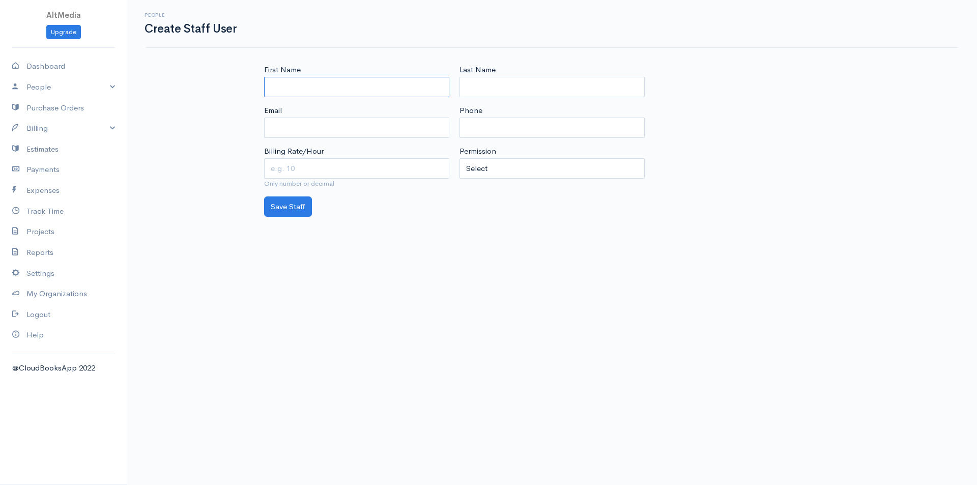
click at [384, 89] on input "First Name" at bounding box center [356, 87] width 185 height 21
type input "Accounts"
type input "[EMAIL_ADDRESS][DOMAIN_NAME]"
click at [500, 175] on select "Select Regular user Project manager Accountant Admin" at bounding box center [552, 168] width 185 height 21
select select "8"
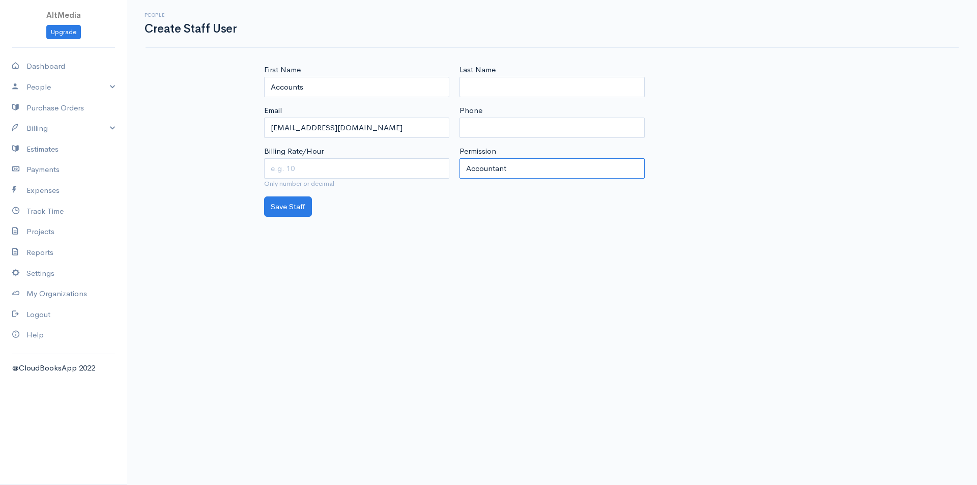
click at [460, 158] on select "Select Regular user Project manager Accountant Admin" at bounding box center [552, 168] width 185 height 21
click at [294, 212] on button "Save Staff" at bounding box center [288, 206] width 48 height 21
